Goal: Task Accomplishment & Management: Complete application form

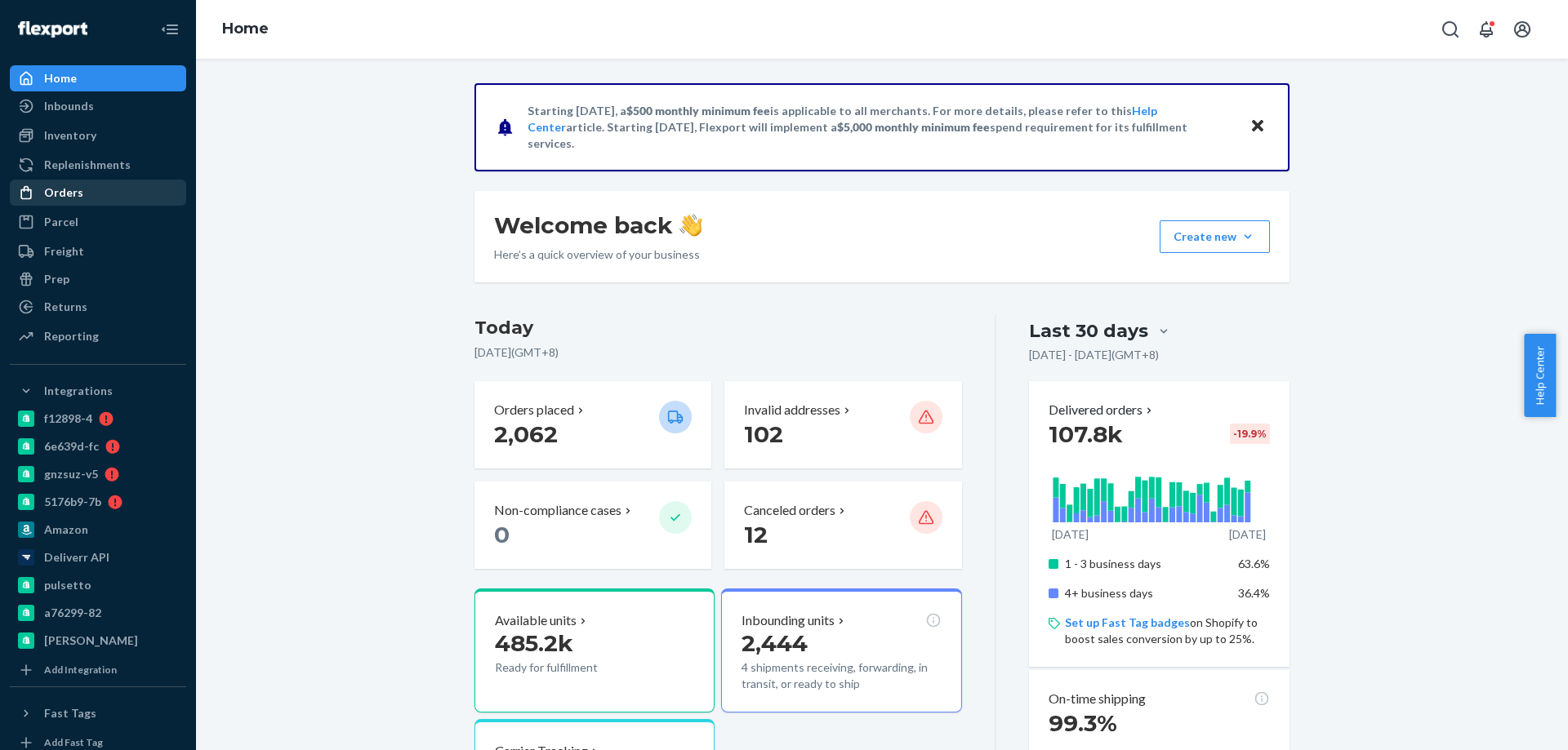
click at [66, 205] on link "Orders" at bounding box center [98, 193] width 176 height 26
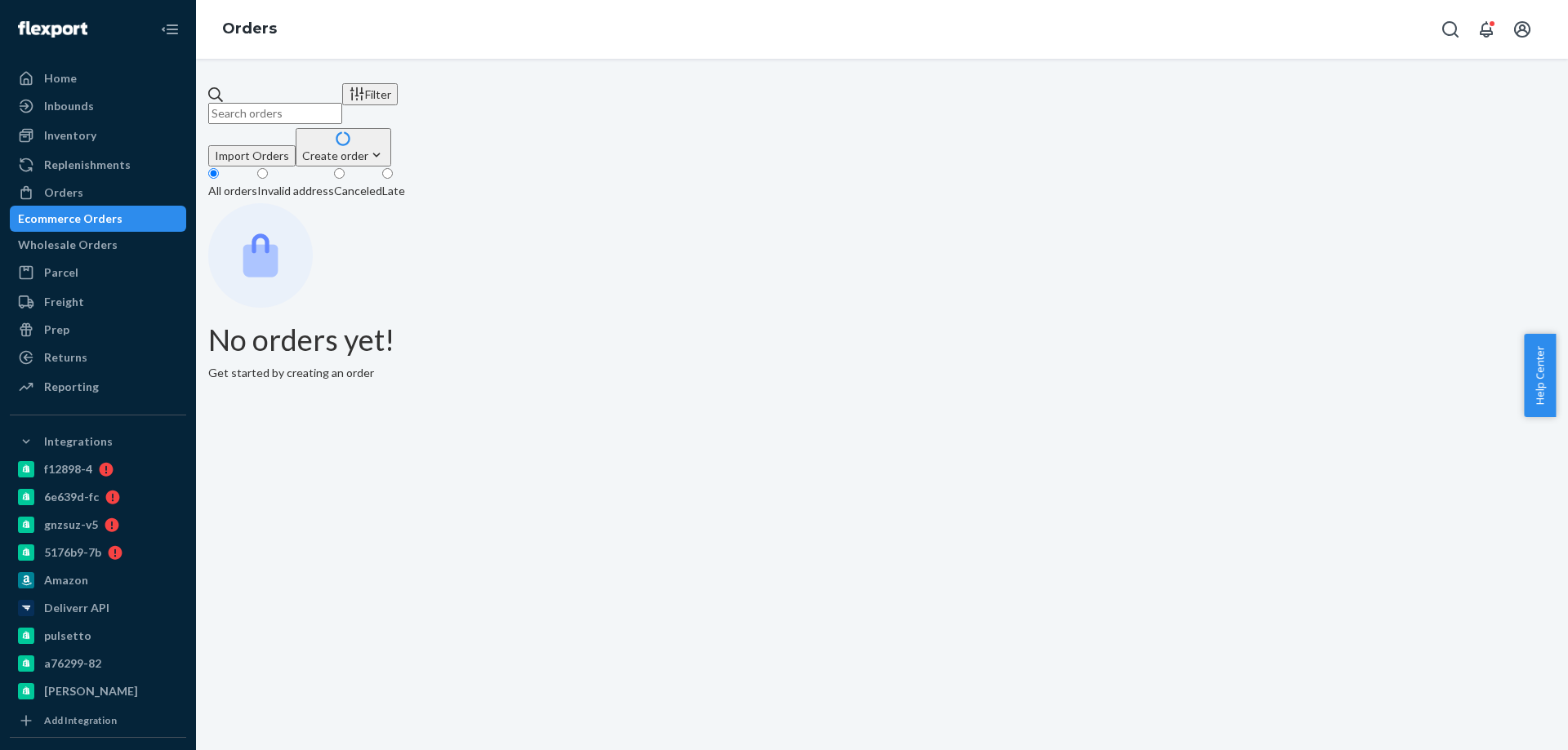
click at [302, 105] on input "text" at bounding box center [274, 114] width 134 height 21
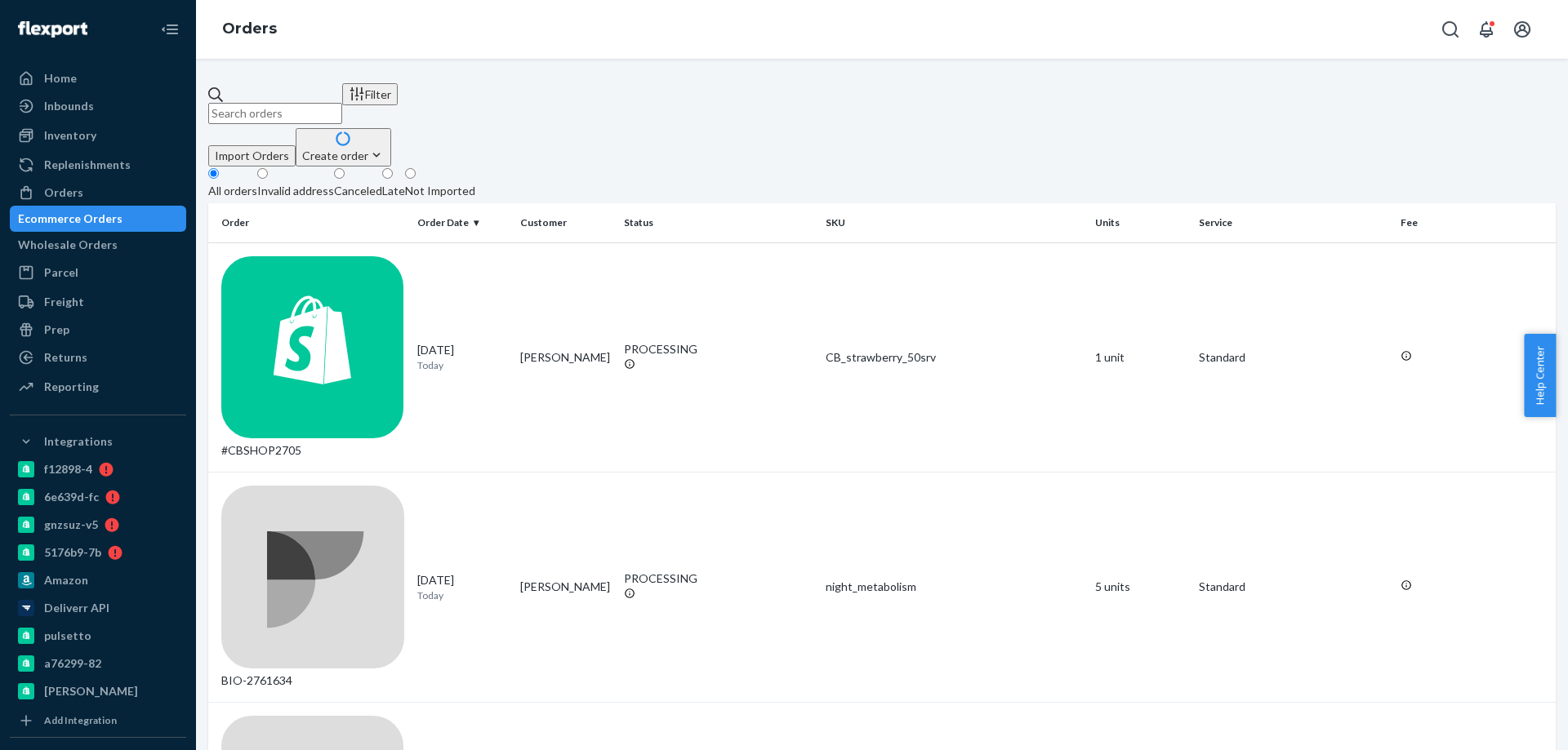
paste input "2618357"
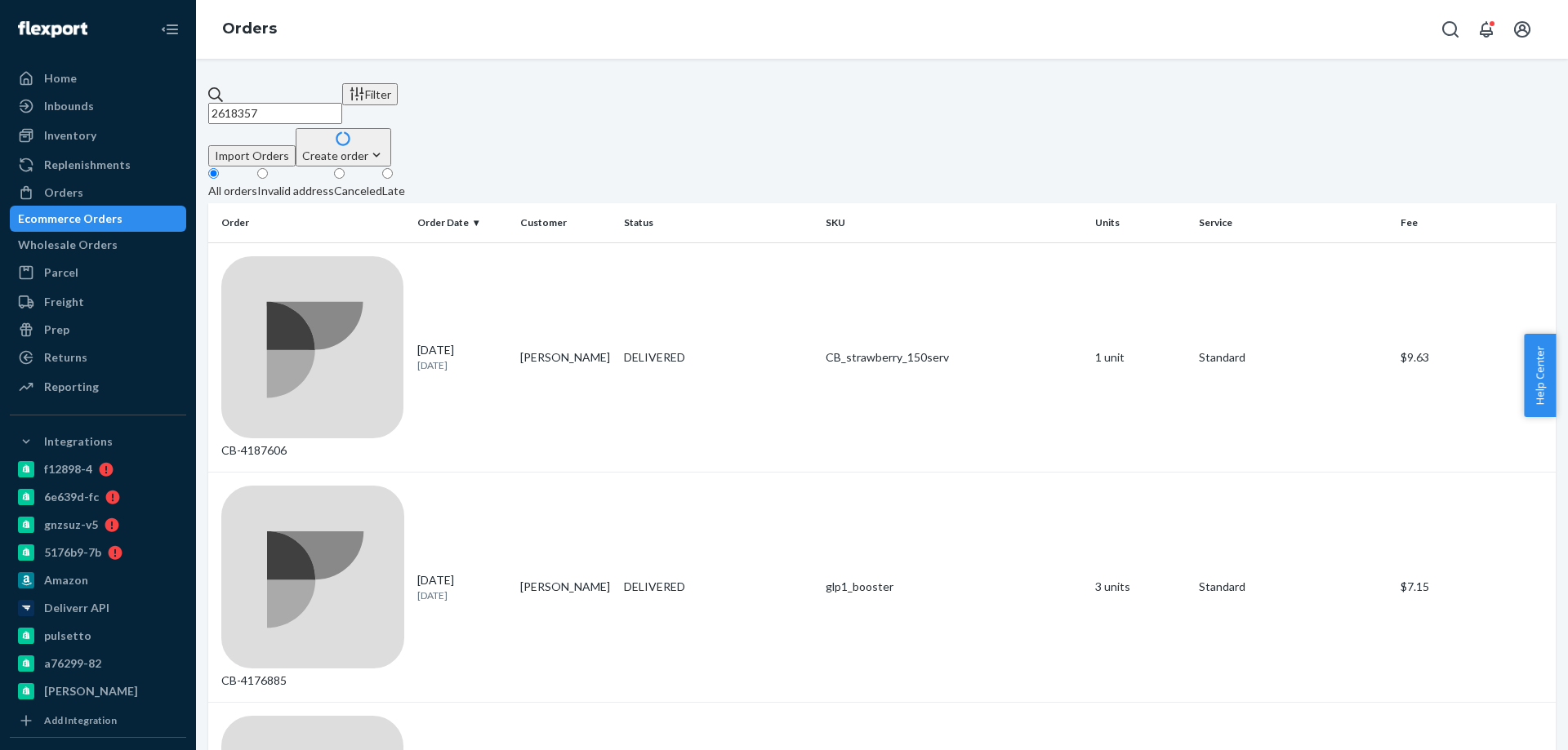
click at [303, 103] on input "2618357" at bounding box center [274, 114] width 134 height 21
paste input "5"
type input "2618355"
click at [384, 258] on div "BIO-2618355" at bounding box center [312, 358] width 182 height 203
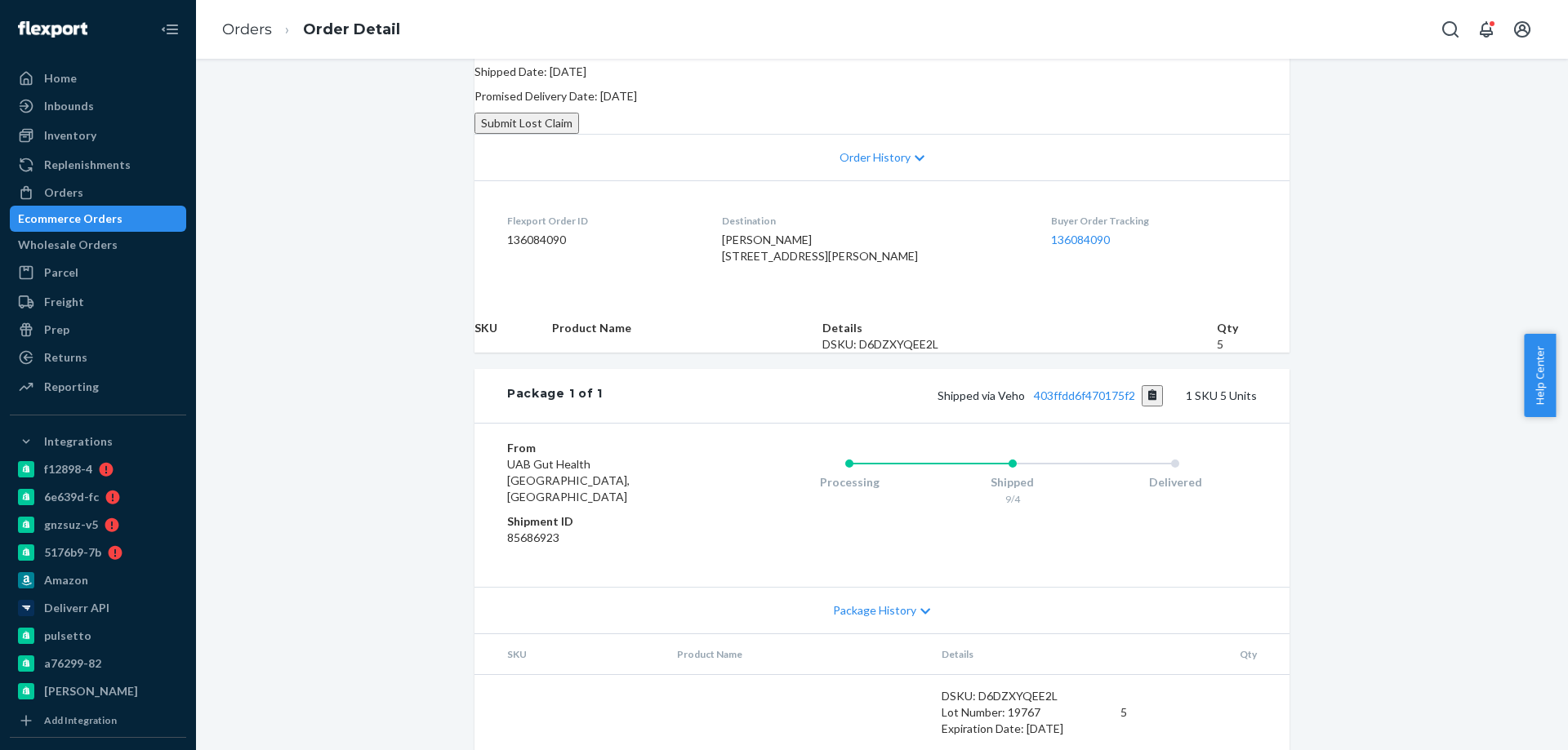
scroll to position [327, 0]
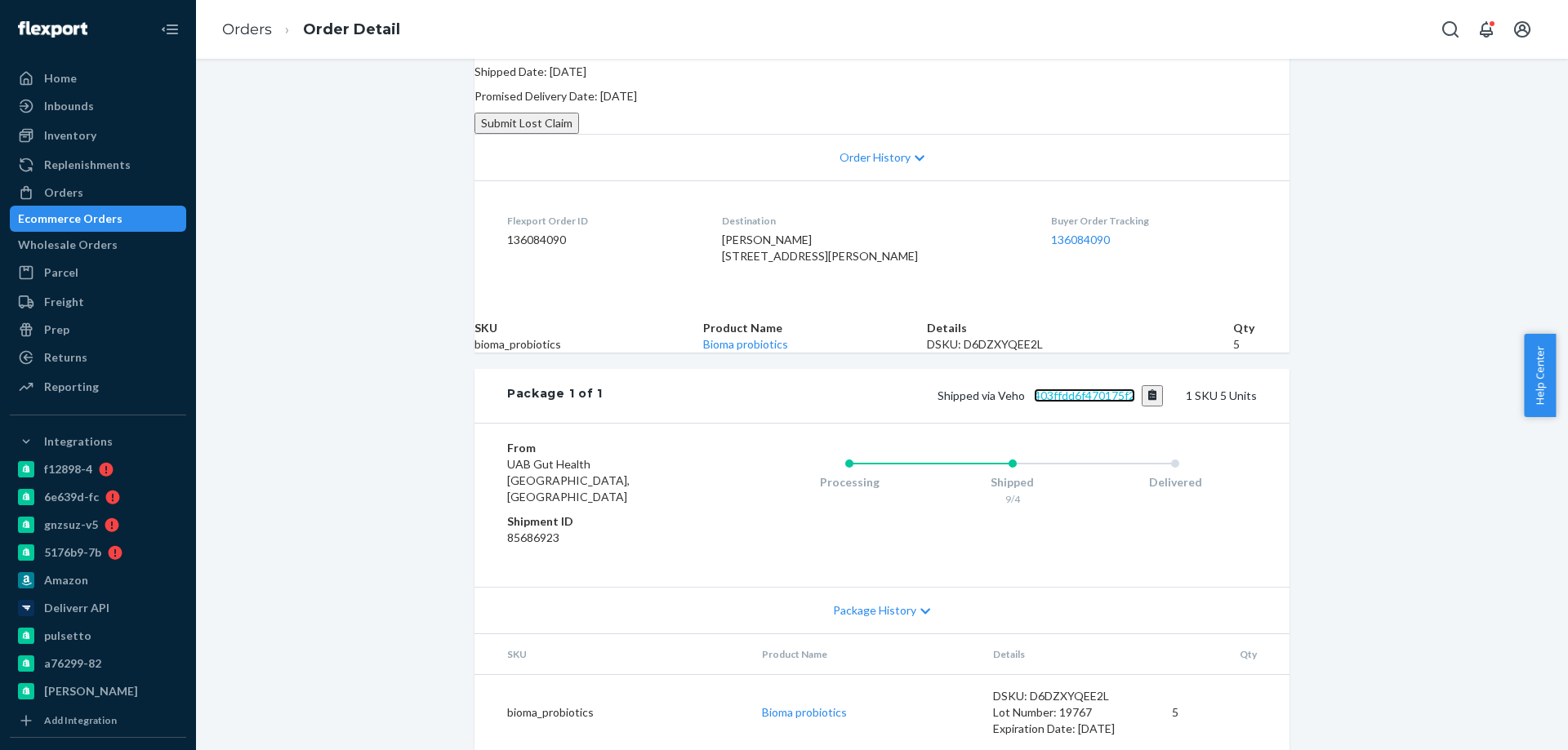
click at [1070, 403] on link "403ffdd6f470175f2" at bounding box center [1084, 396] width 101 height 14
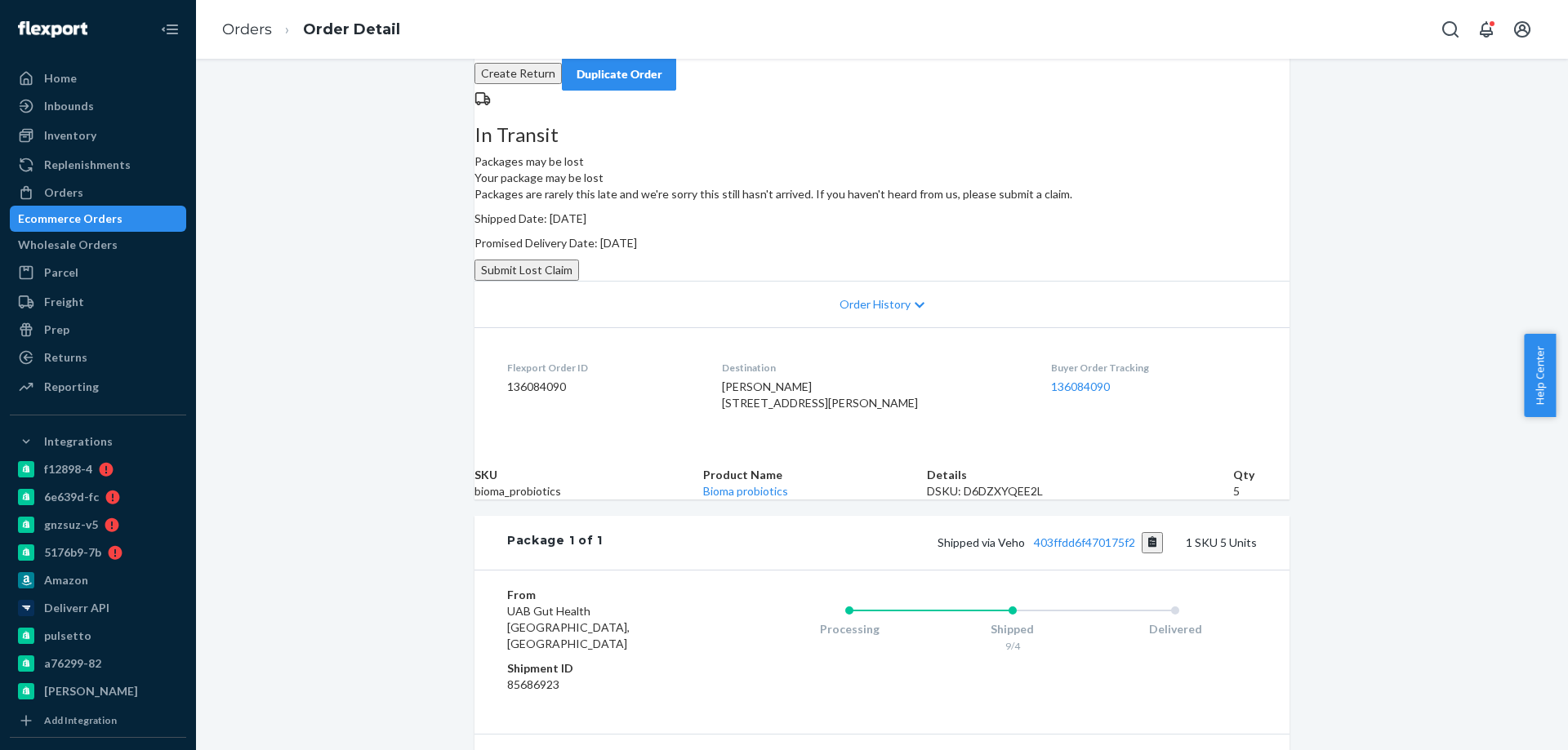
click at [579, 281] on button "Submit Lost Claim" at bounding box center [526, 270] width 105 height 21
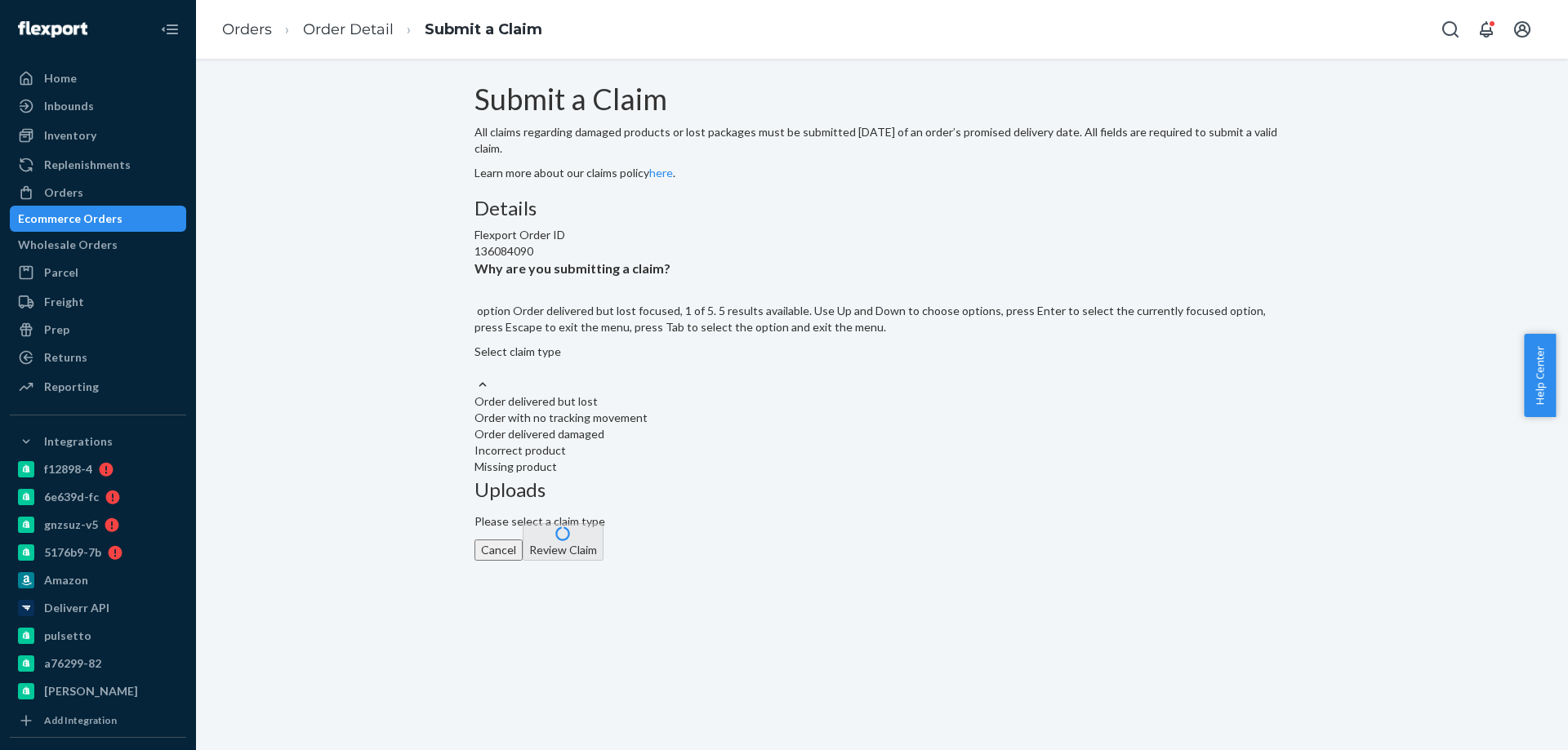
click at [760, 376] on div "Select claim type" at bounding box center [881, 360] width 815 height 32
click at [476, 376] on input "Why are you submitting a claim? option Order delivered but lost focused, 1 of 5…" at bounding box center [475, 368] width 2 height 17
click at [509, 540] on button "Cancel" at bounding box center [498, 550] width 48 height 21
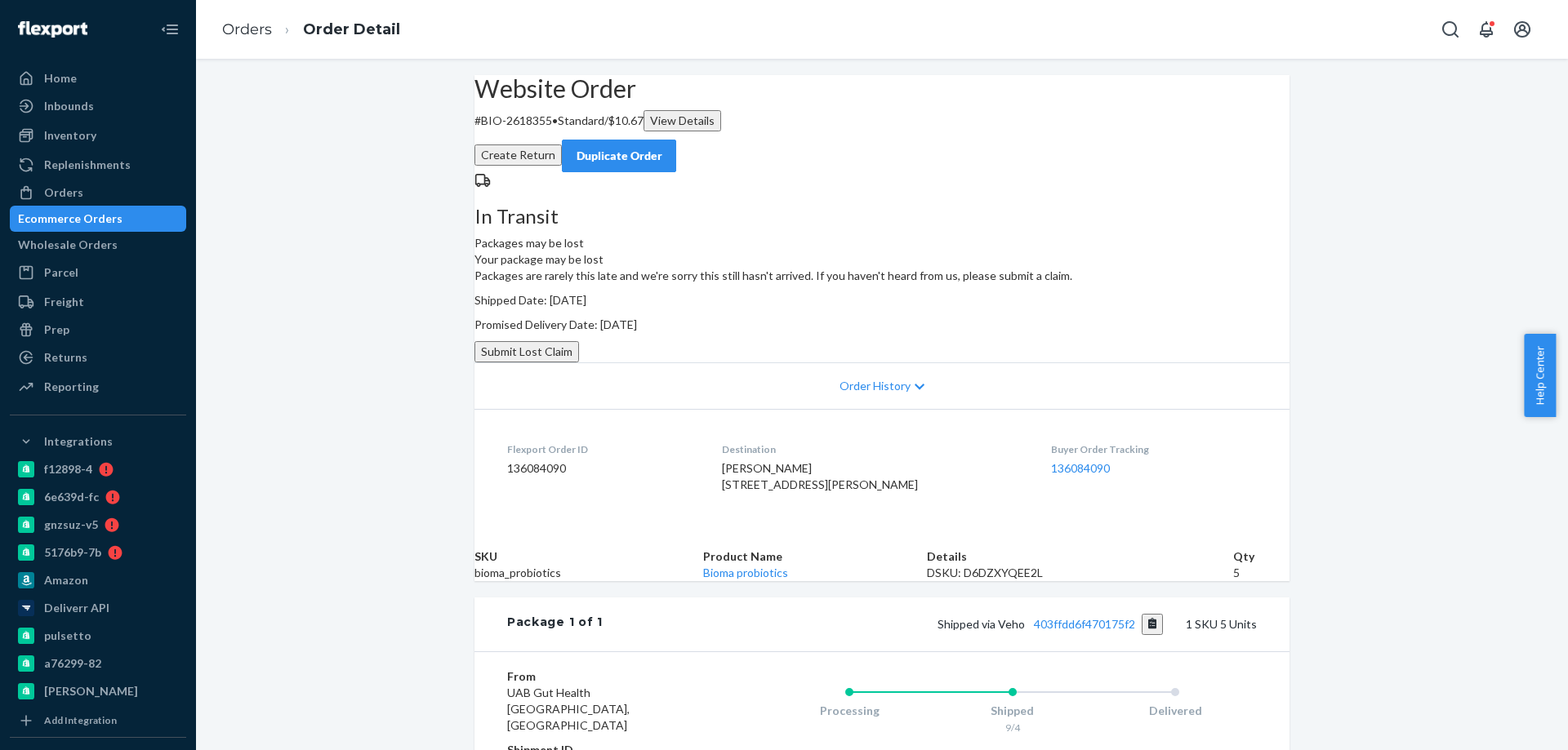
click at [579, 362] on button "Submit Lost Claim" at bounding box center [526, 352] width 105 height 21
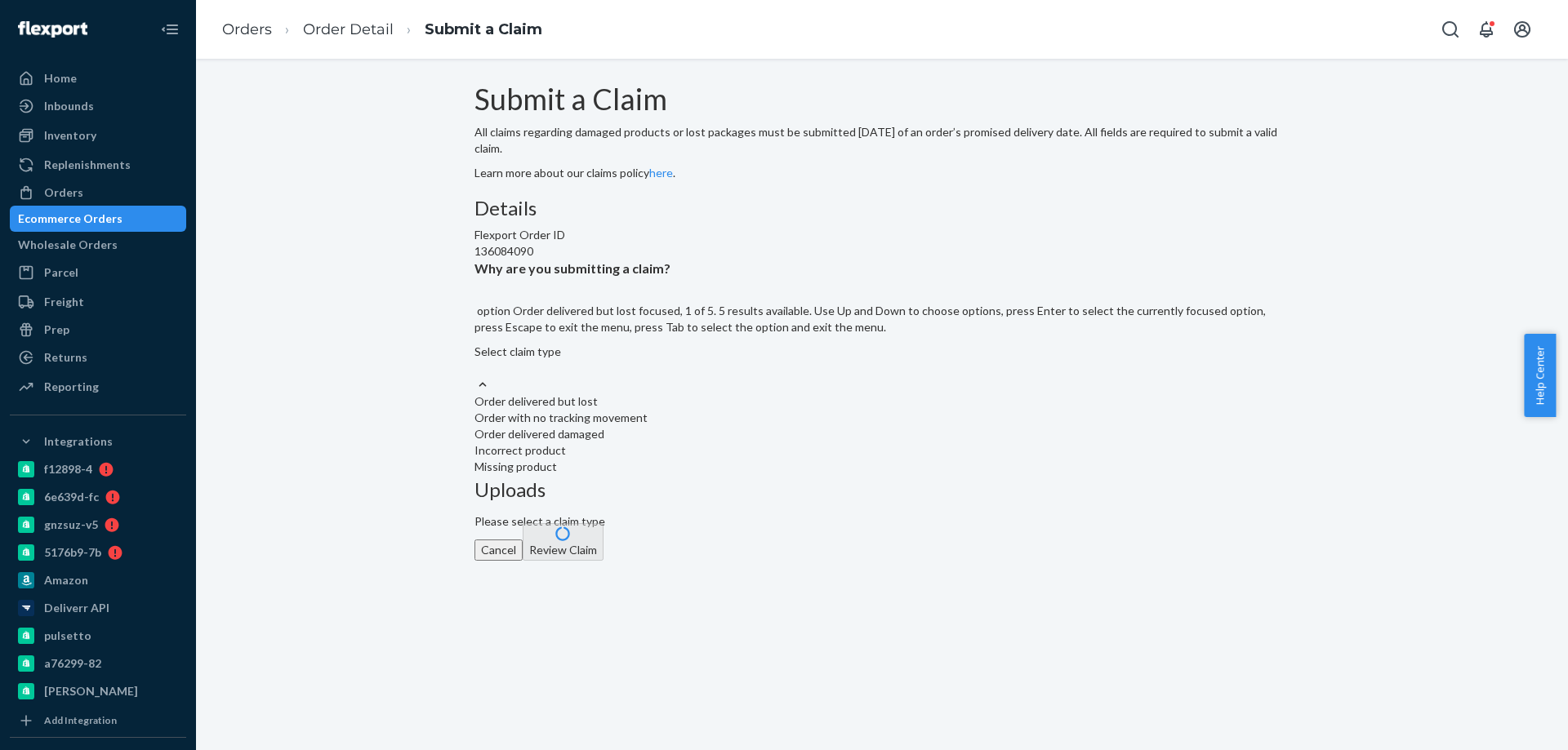
click at [750, 376] on div "Select claim type" at bounding box center [881, 360] width 815 height 32
click at [476, 376] on input "Why are you submitting a claim? option Order delivered but lost focused, 1 of 5…" at bounding box center [475, 368] width 2 height 17
click at [727, 426] on div "Order with no tracking movement" at bounding box center [881, 417] width 815 height 17
click at [476, 376] on input "Why are you submitting a claim? option Order with no tracking movement focused,…" at bounding box center [475, 368] width 2 height 17
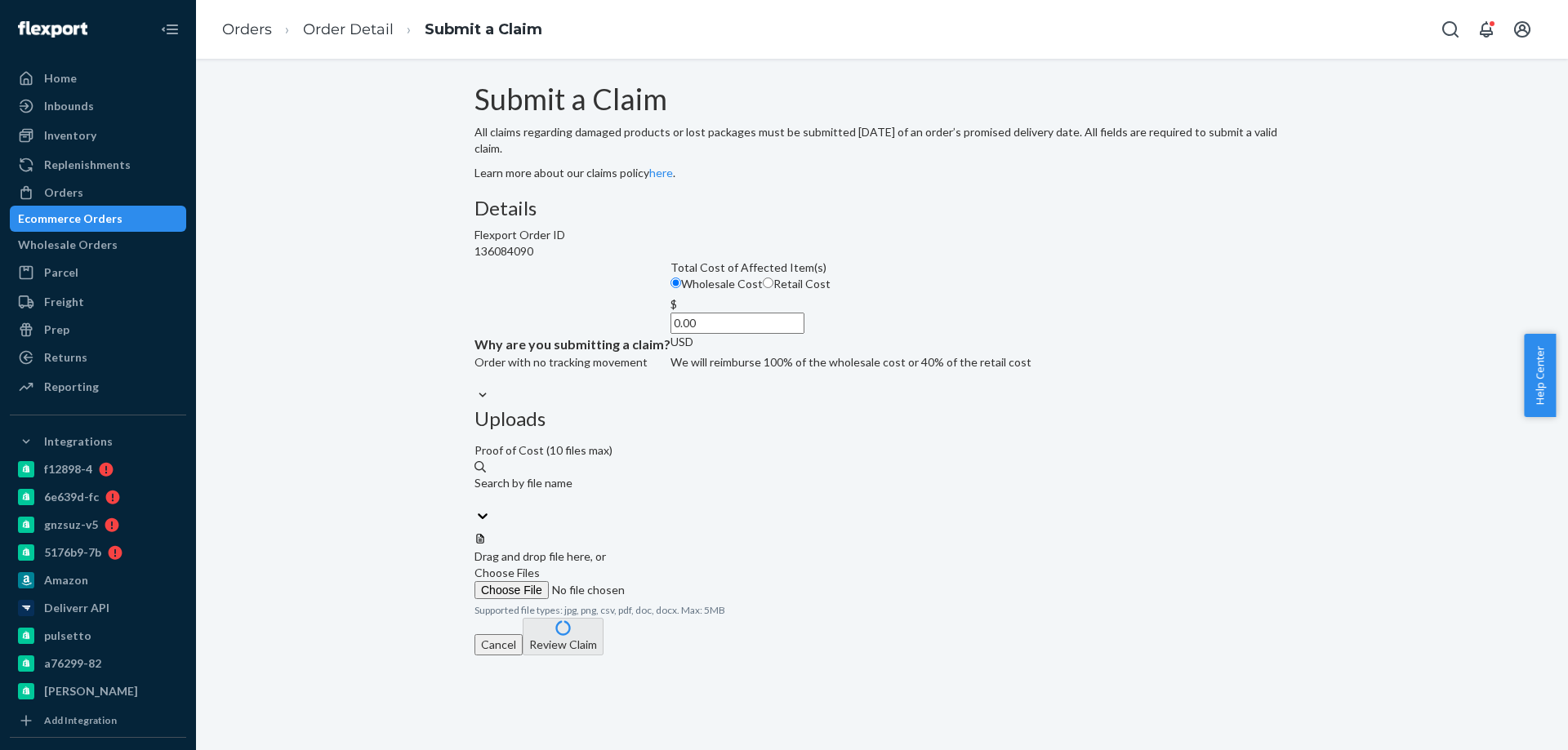
click at [748, 334] on input "0.00" at bounding box center [737, 323] width 134 height 21
paste input "115.6"
type input "115.60"
click at [540, 566] on span "Choose Files" at bounding box center [506, 573] width 65 height 14
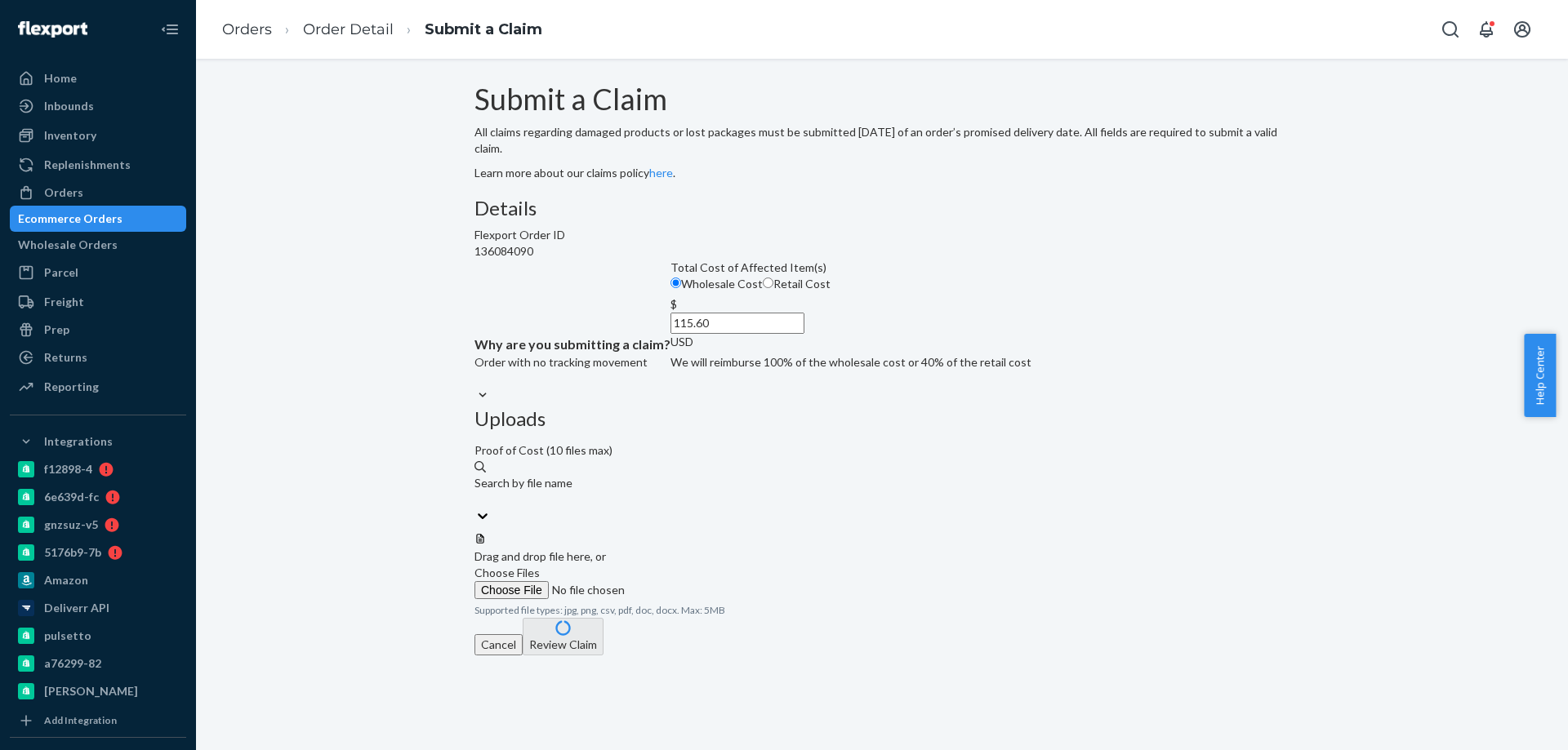
click at [697, 581] on input "Choose Files" at bounding box center [585, 590] width 222 height 18
click at [623, 619] on span "retail value 2025-08pdf.pdf" at bounding box center [554, 626] width 137 height 14
click at [603, 660] on button "Review Claim" at bounding box center [563, 653] width 81 height 38
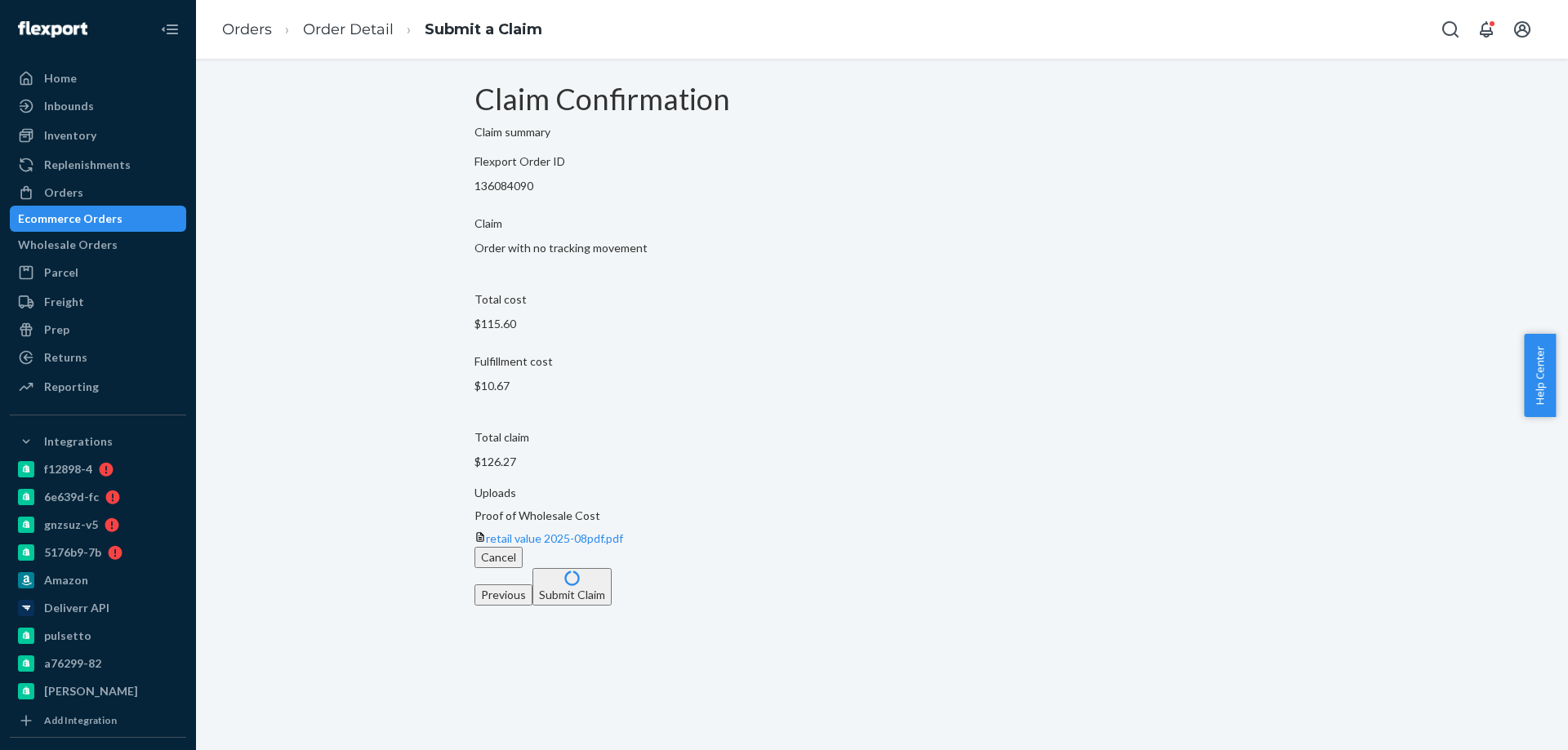
click at [611, 596] on button "Submit Claim" at bounding box center [572, 587] width 79 height 38
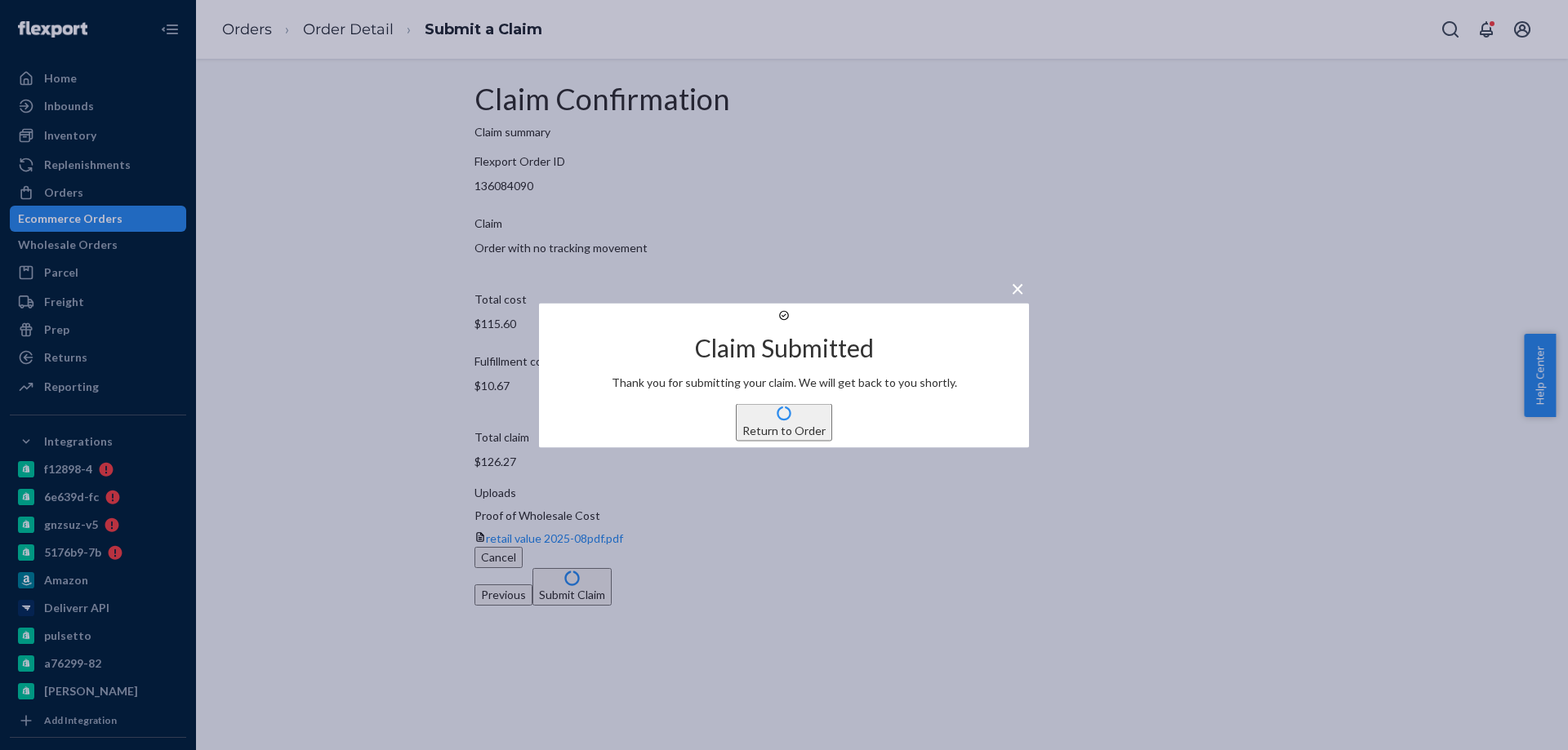
click at [797, 441] on button "Return to Order" at bounding box center [784, 422] width 96 height 38
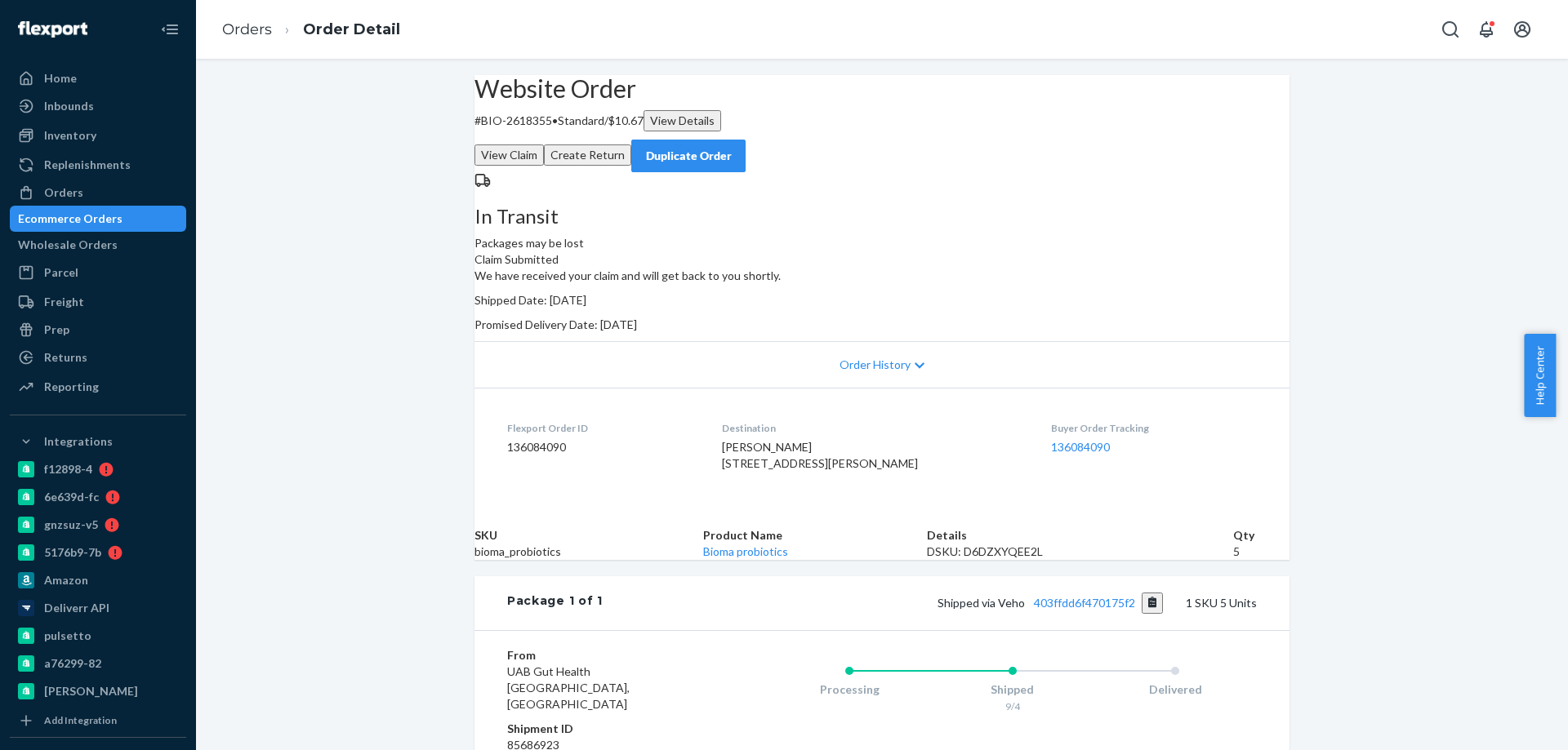
click at [556, 132] on p "# BIO-2618355 • Standard / $10.67 View Details" at bounding box center [881, 120] width 815 height 21
click at [558, 132] on p "# BIO-2618355 • Standard / $10.67 View Details" at bounding box center [881, 120] width 815 height 21
copy p "2618355"
